Goal: Task Accomplishment & Management: Manage account settings

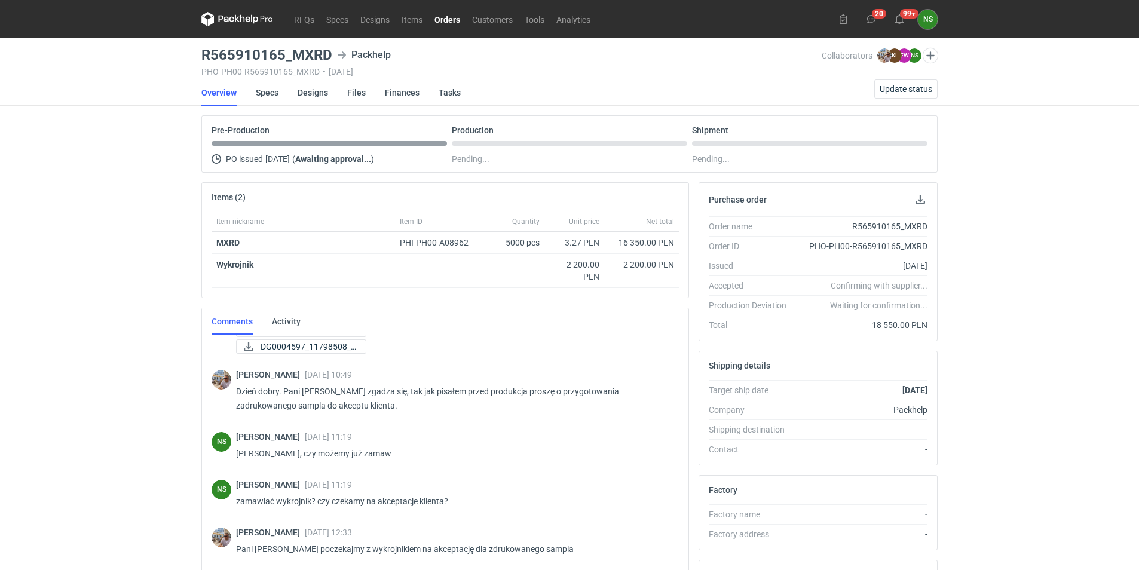
click at [452, 20] on link "Orders" at bounding box center [447, 19] width 38 height 14
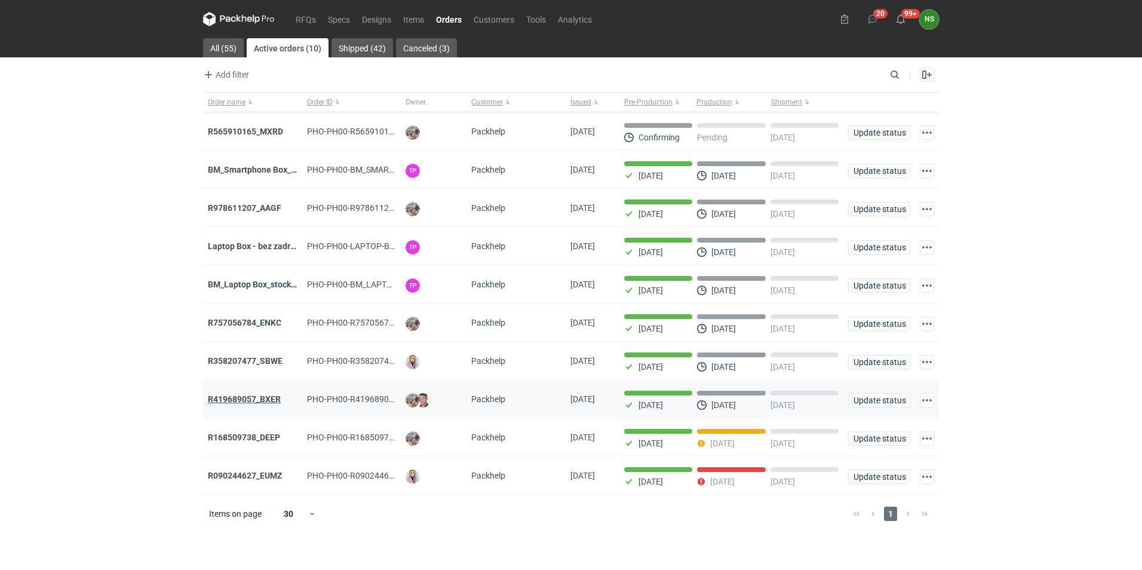
click at [262, 403] on strong "R419689057_BXER" at bounding box center [244, 399] width 73 height 10
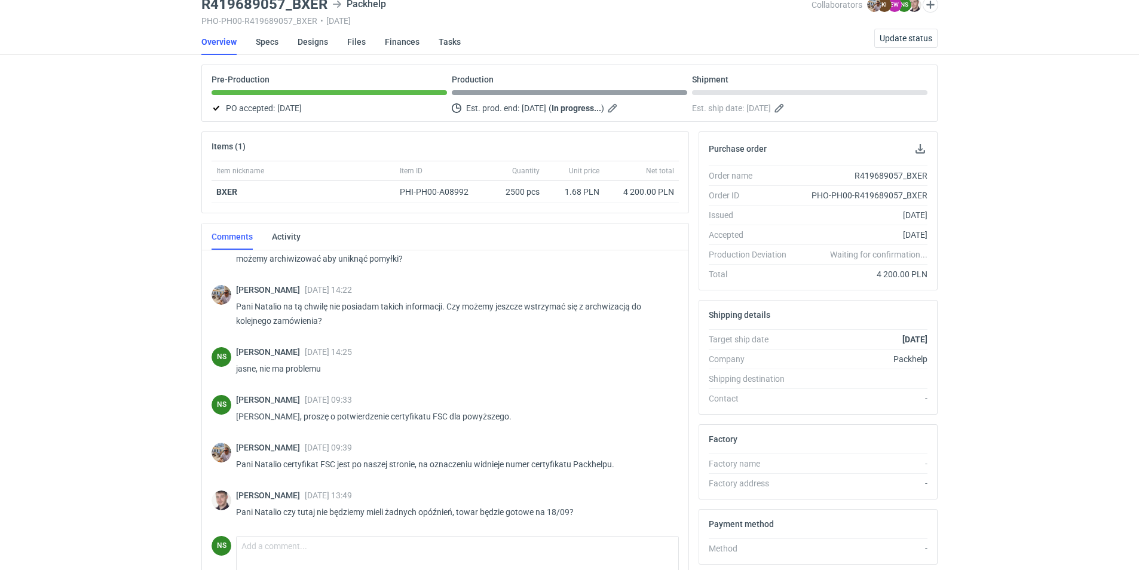
scroll to position [72, 0]
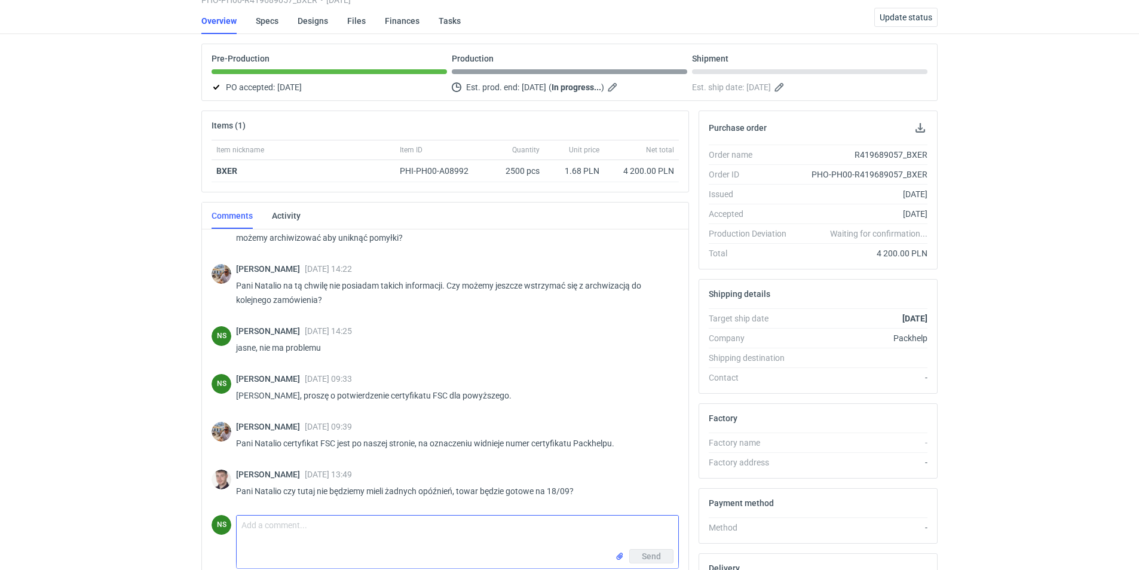
click at [287, 529] on textarea "Comment message" at bounding box center [458, 532] width 442 height 33
type textarea "[PERSON_NAME], produkcja idzie zgodnie z planem."
click at [649, 557] on span "Send" at bounding box center [651, 556] width 19 height 8
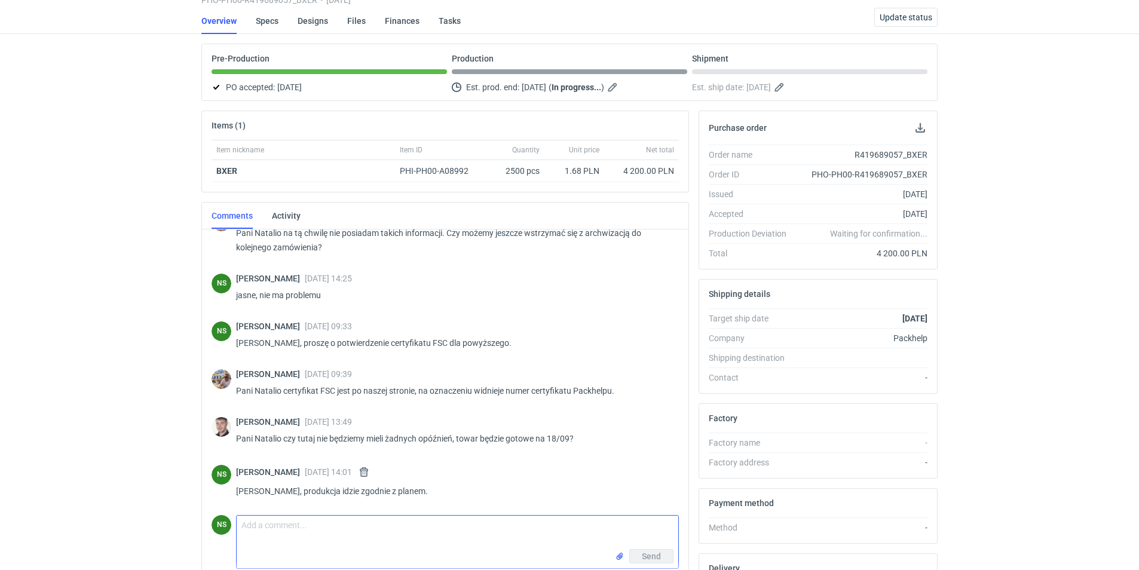
scroll to position [0, 0]
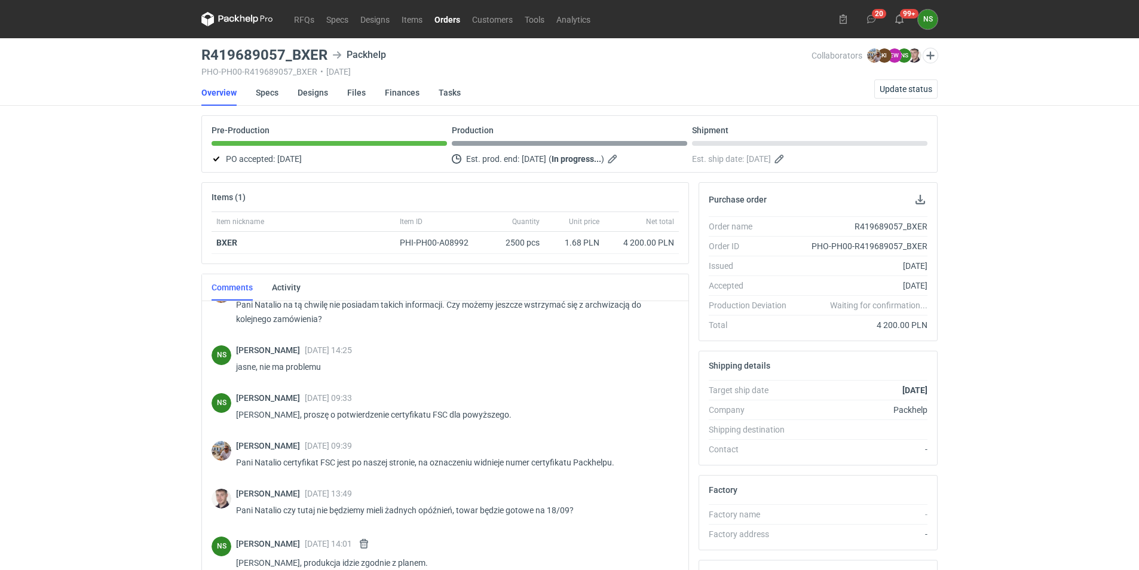
click at [448, 16] on link "Orders" at bounding box center [447, 19] width 38 height 14
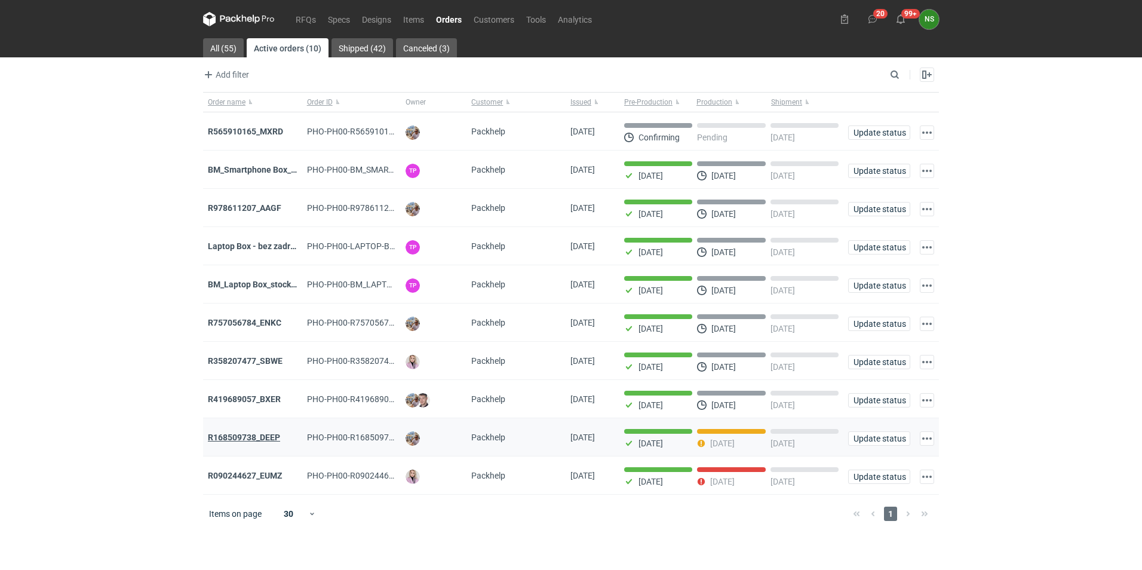
click at [259, 440] on strong "R168509738_DEEP" at bounding box center [244, 438] width 72 height 10
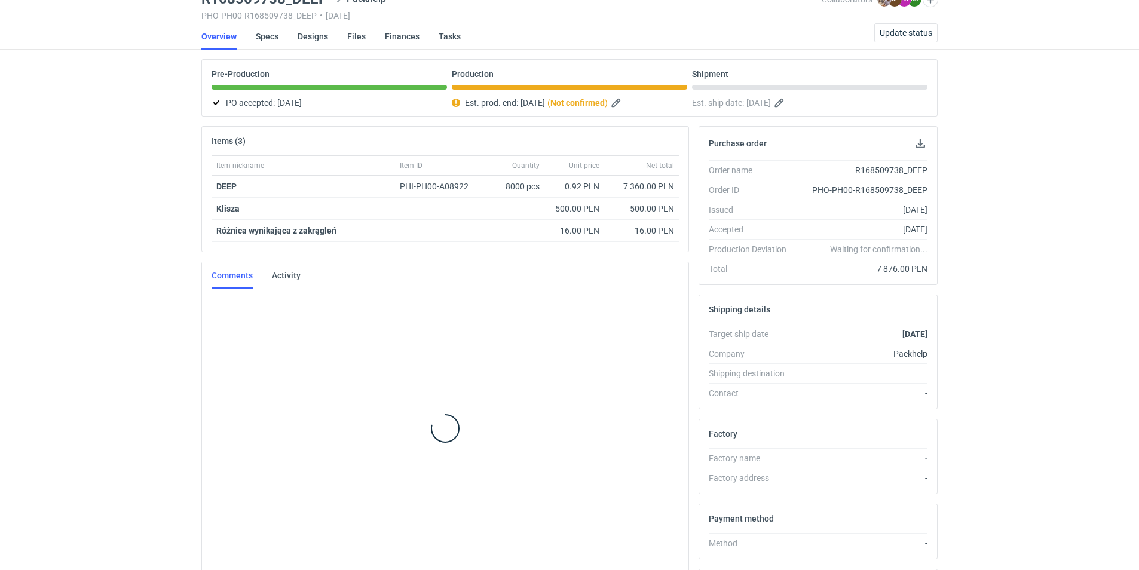
scroll to position [179, 0]
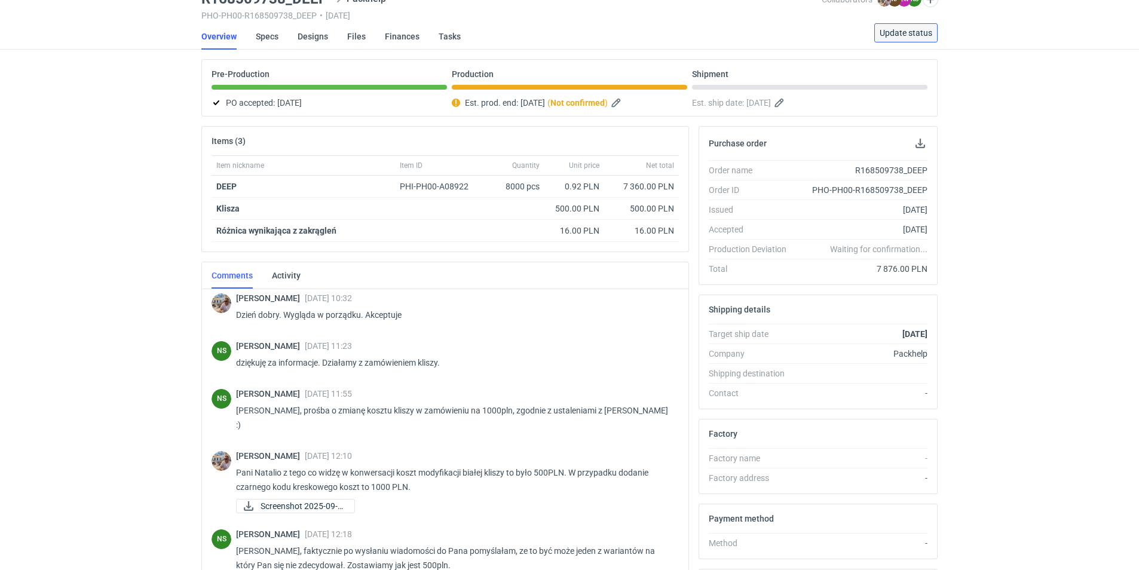
click at [900, 35] on span "Update status" at bounding box center [906, 33] width 53 height 8
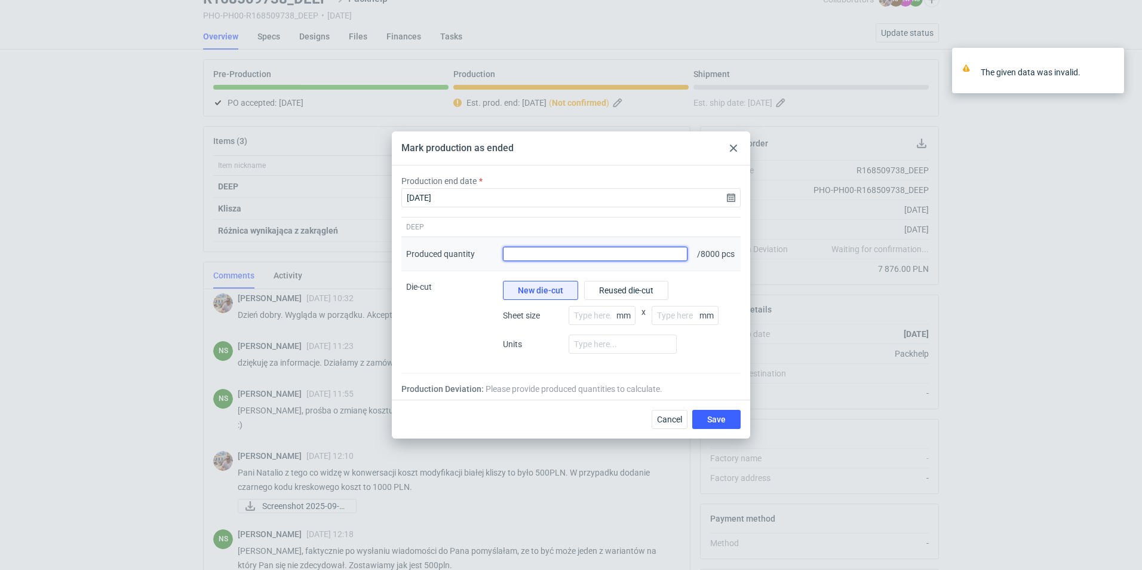
click at [524, 250] on input "Produced quantity" at bounding box center [595, 254] width 185 height 14
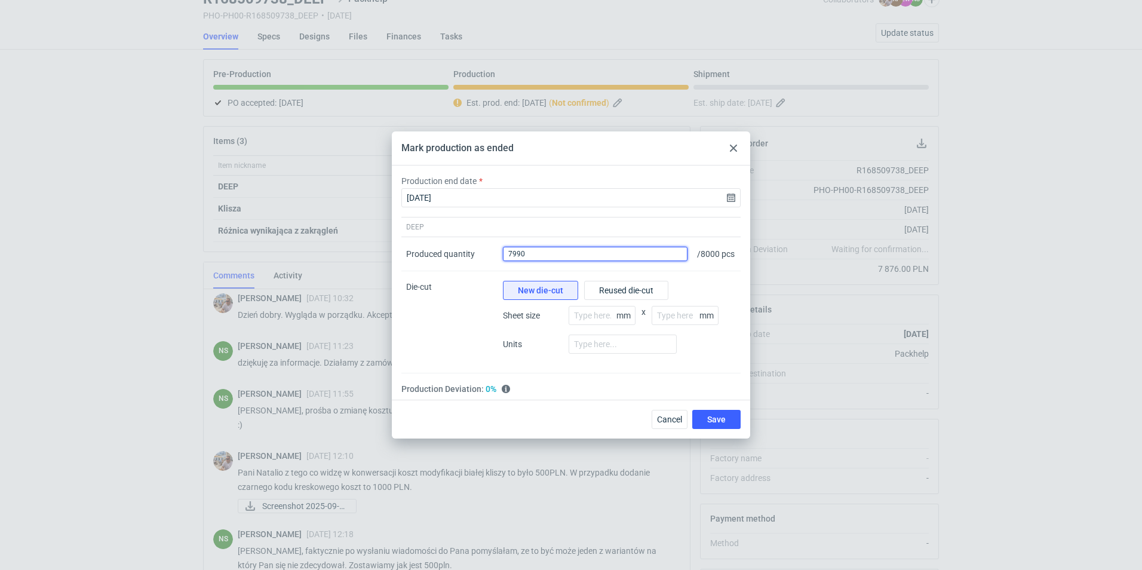
type input "7990"
drag, startPoint x: 616, startPoint y: 149, endPoint x: 599, endPoint y: 204, distance: 56.9
click at [599, 204] on div "Mark production as ended Production end date [DATE] DEEP Produced quantity Prod…" at bounding box center [571, 284] width 359 height 307
drag, startPoint x: 599, startPoint y: 204, endPoint x: 734, endPoint y: 144, distance: 147.7
click at [733, 145] on use at bounding box center [733, 148] width 7 height 7
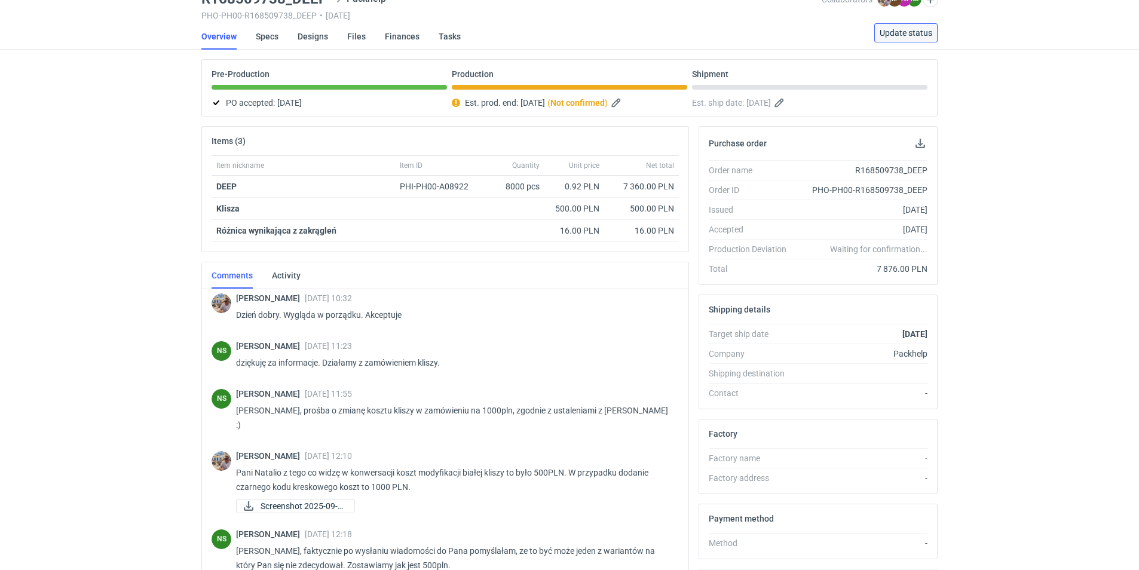
click at [915, 35] on span "Update status" at bounding box center [906, 33] width 53 height 8
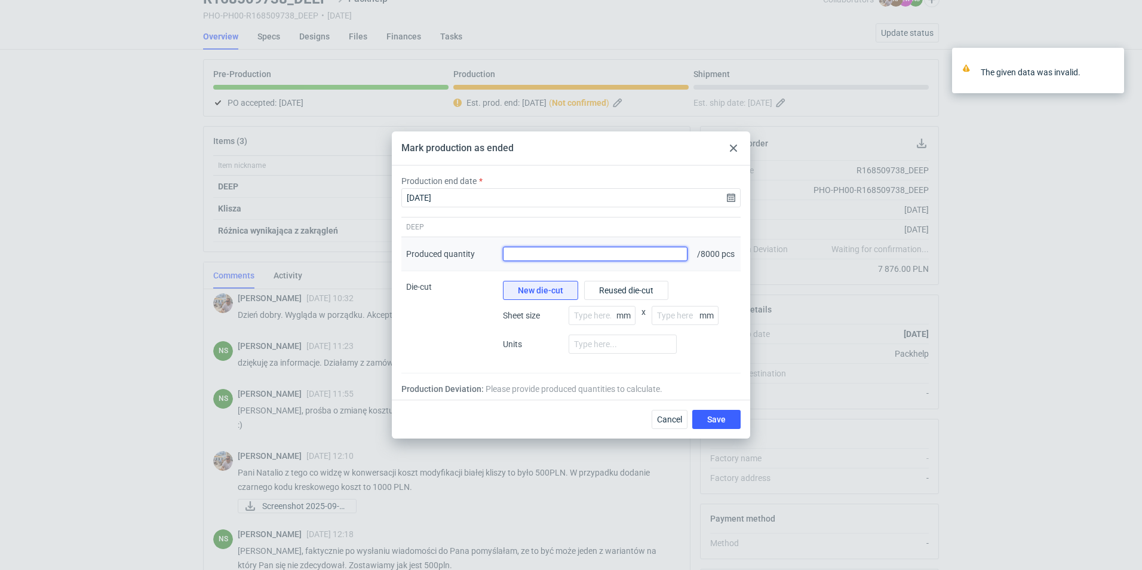
click at [552, 256] on input "Produced quantity" at bounding box center [595, 254] width 185 height 14
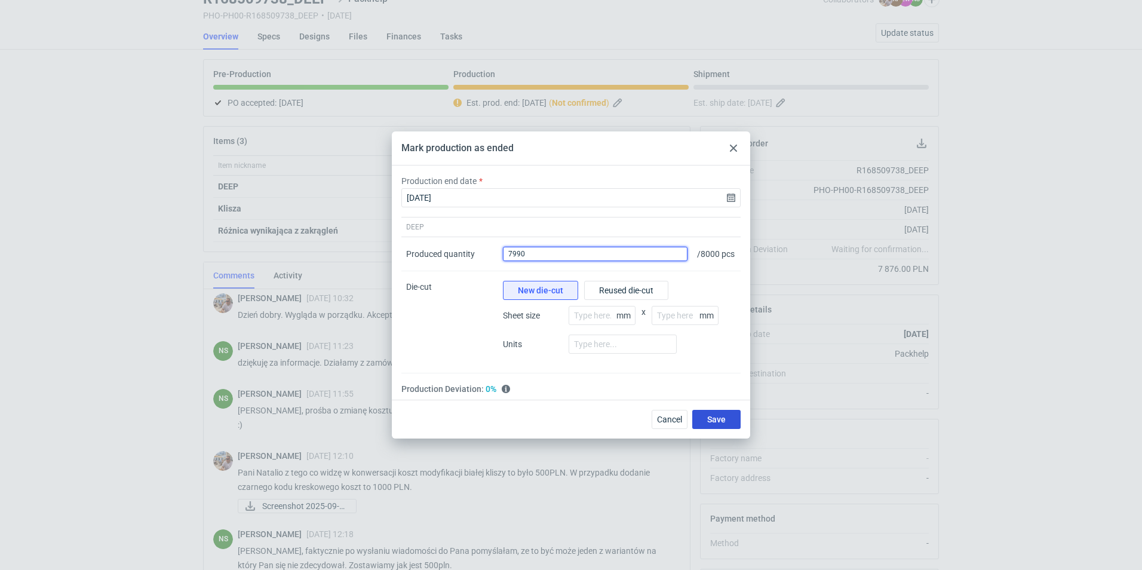
type input "7990"
click at [716, 424] on span "Save" at bounding box center [716, 419] width 19 height 8
